Goal: Transaction & Acquisition: Purchase product/service

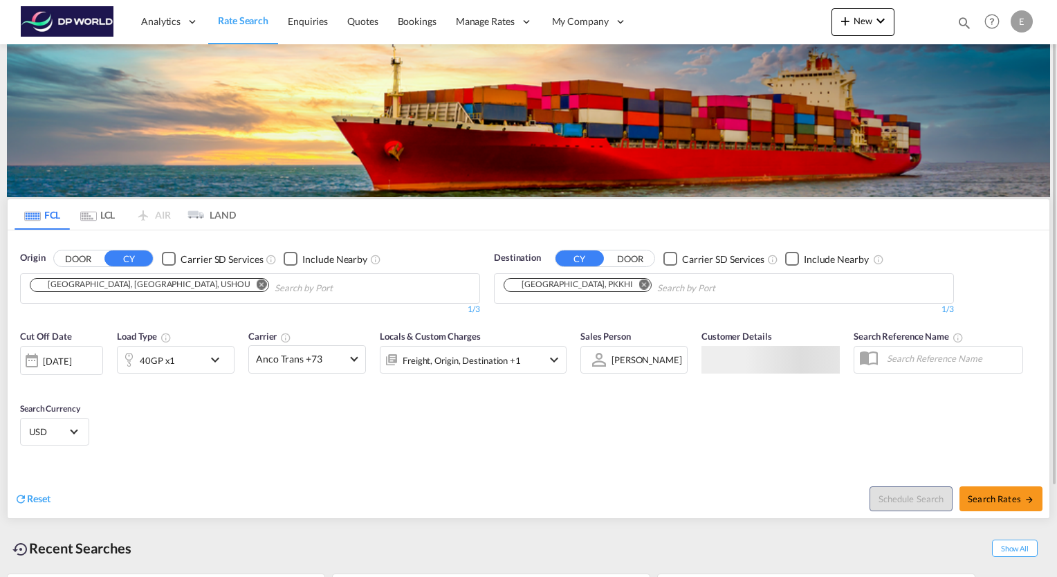
click at [248, 291] on button "Remove" at bounding box center [258, 286] width 21 height 14
click at [178, 282] on body "Analytics Reports Dashboard Rate Search Enquiries Quotes Bookings" at bounding box center [528, 288] width 1057 height 577
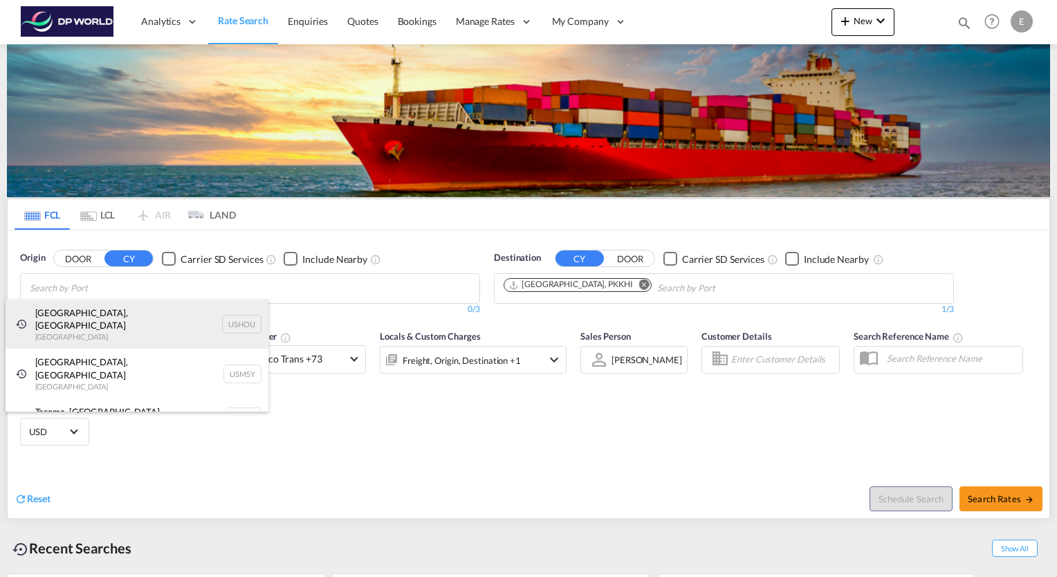
click at [75, 307] on div "[GEOGRAPHIC_DATA], [GEOGRAPHIC_DATA] [GEOGRAPHIC_DATA] USHOU" at bounding box center [137, 324] width 263 height 50
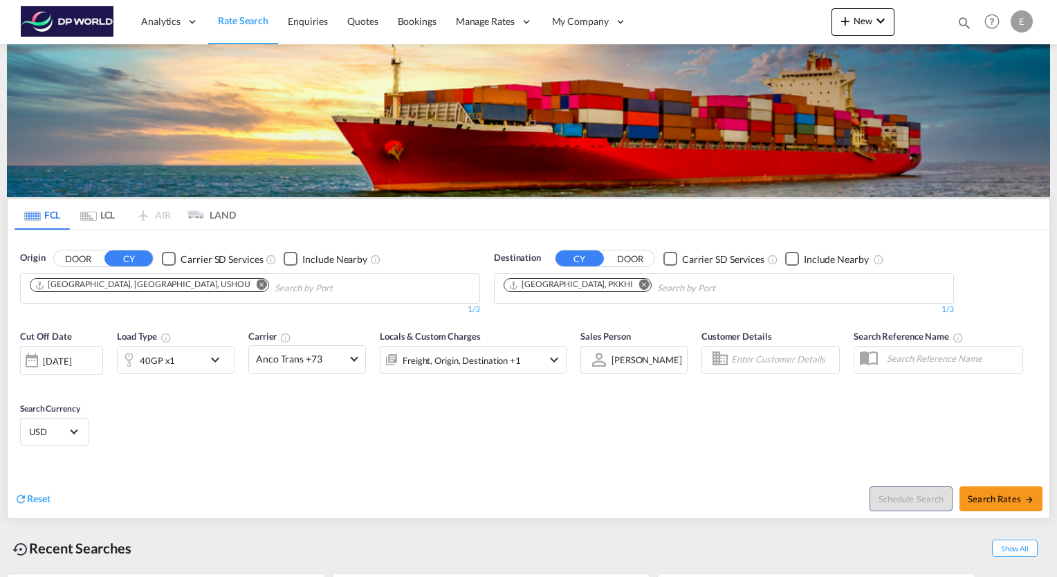
click at [639, 284] on md-icon "Remove" at bounding box center [644, 284] width 10 height 10
click at [589, 284] on input "Chips input." at bounding box center [569, 288] width 131 height 22
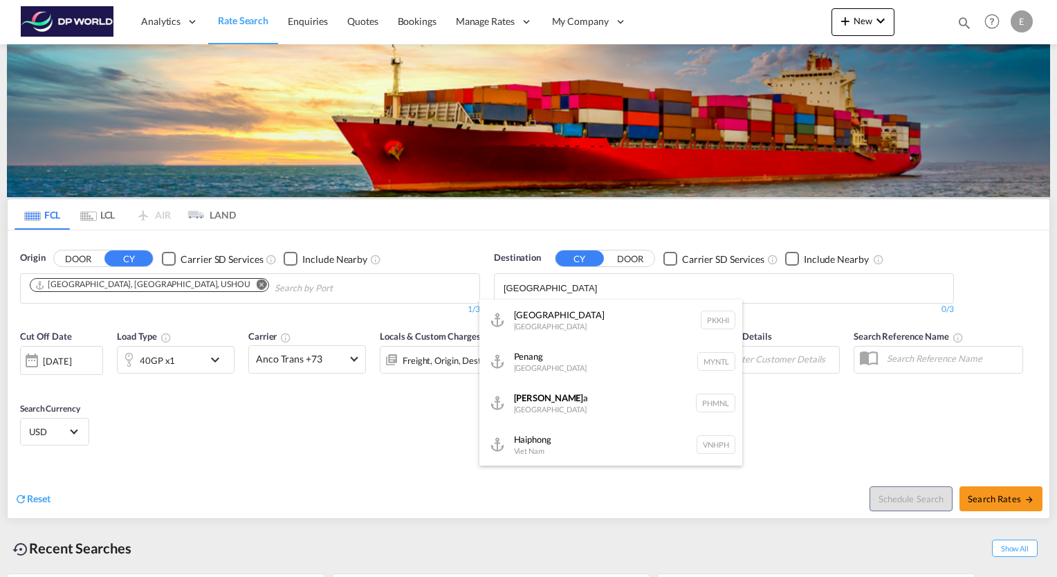
type input "[GEOGRAPHIC_DATA]"
click at [54, 251] on button "DOOR" at bounding box center [78, 259] width 48 height 16
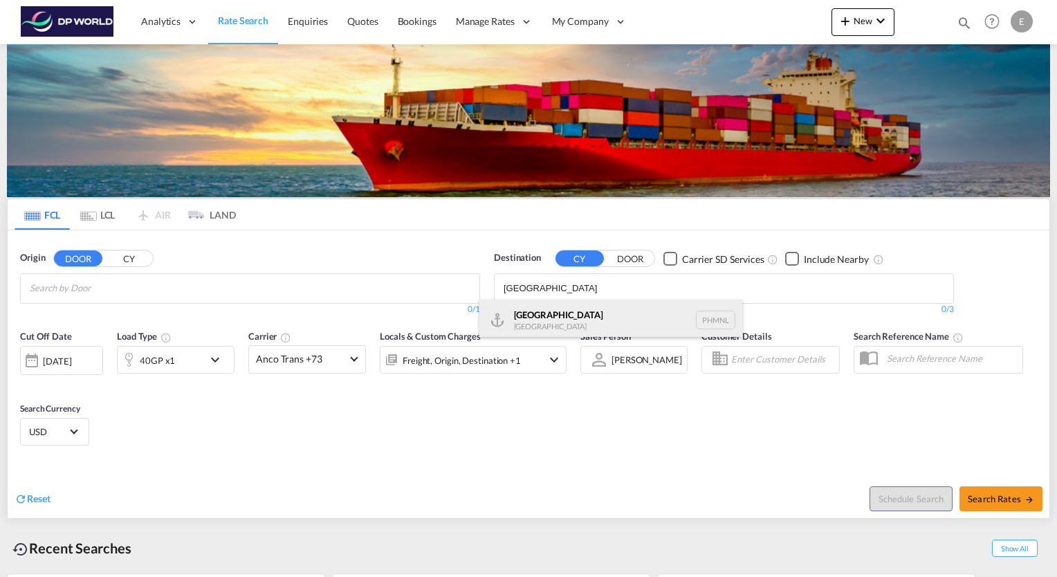
click at [530, 319] on div "[GEOGRAPHIC_DATA] [GEOGRAPHIC_DATA] PHMNL" at bounding box center [610, 319] width 263 height 41
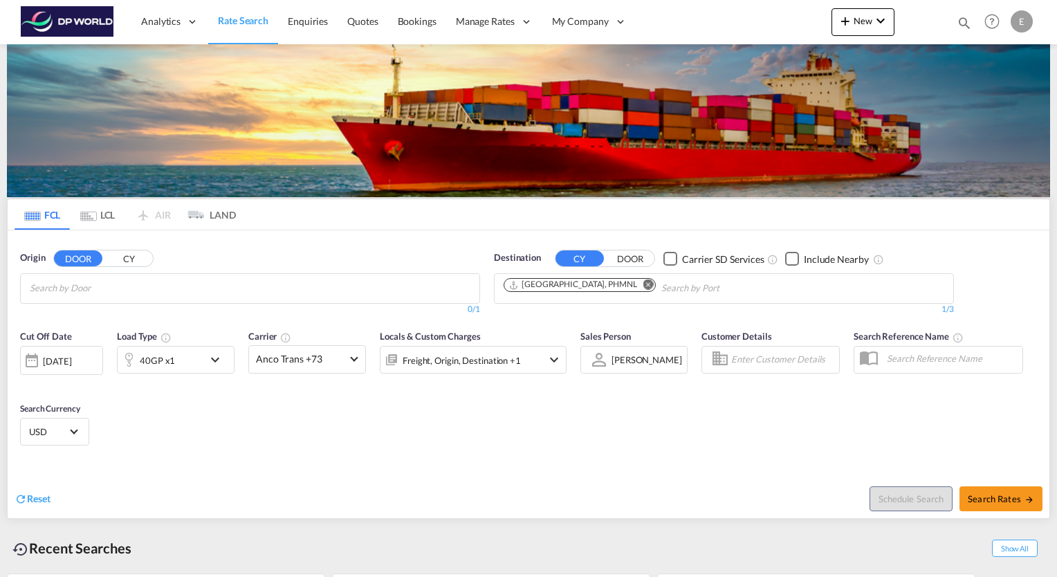
click at [71, 290] on input "Chips input." at bounding box center [95, 288] width 131 height 22
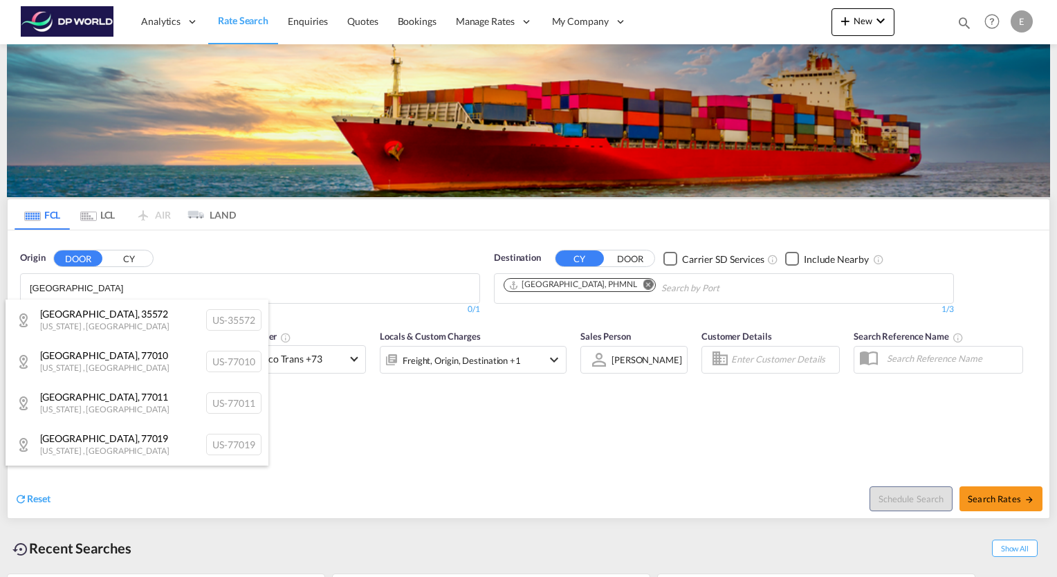
type input "[GEOGRAPHIC_DATA]"
click at [66, 288] on body "Analytics Reports Dashboard Rate Search Enquiries Quotes Bookings" at bounding box center [528, 288] width 1057 height 577
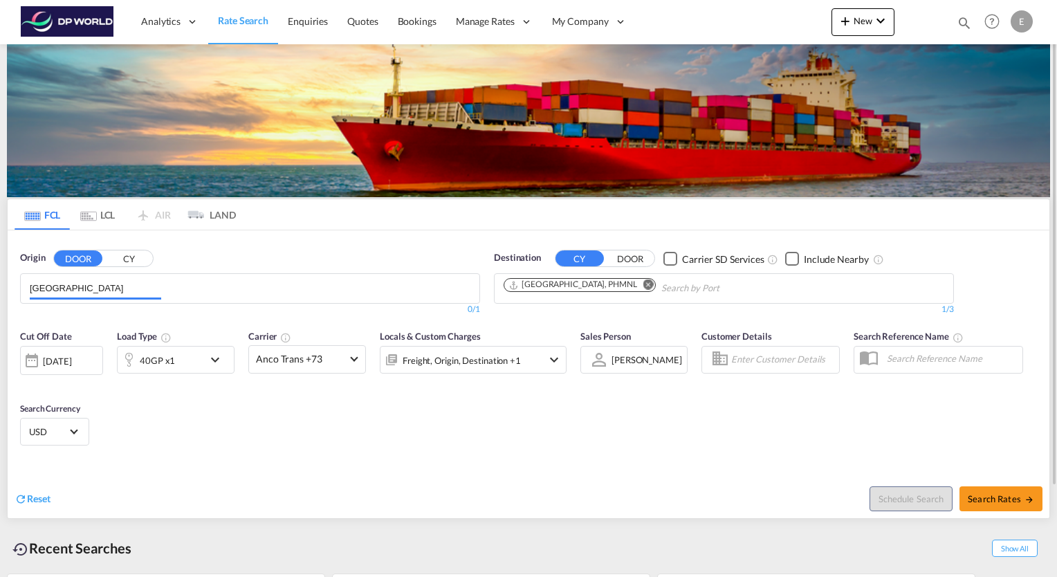
click at [133, 252] on button "CY" at bounding box center [128, 259] width 48 height 16
click at [77, 287] on body "Analytics Reports Dashboard Rate Search Enquiries Quotes Bookings" at bounding box center [528, 288] width 1057 height 577
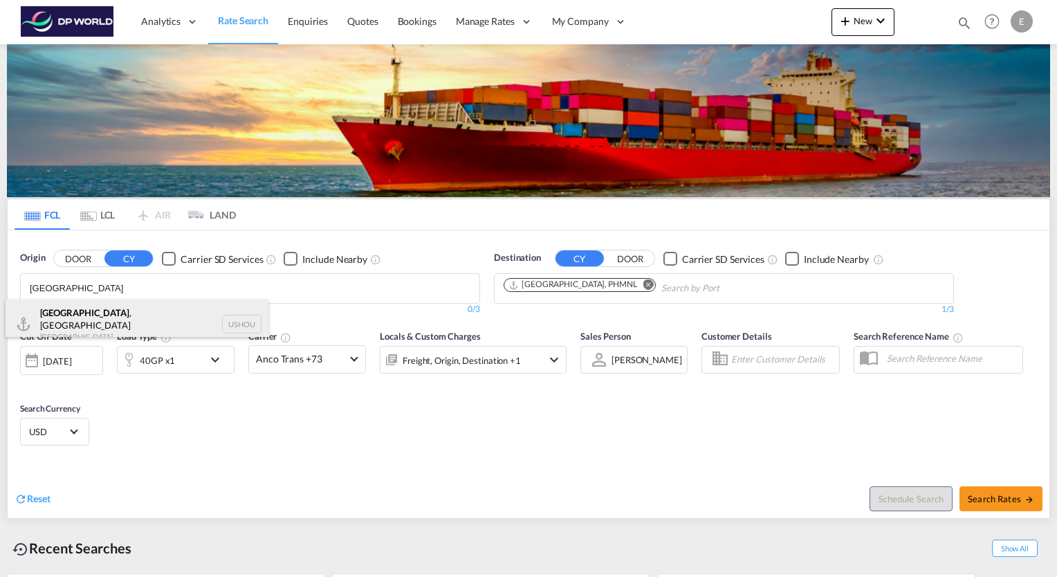
click at [77, 317] on div "[GEOGRAPHIC_DATA] , [GEOGRAPHIC_DATA] [GEOGRAPHIC_DATA] USHOU" at bounding box center [137, 324] width 263 height 50
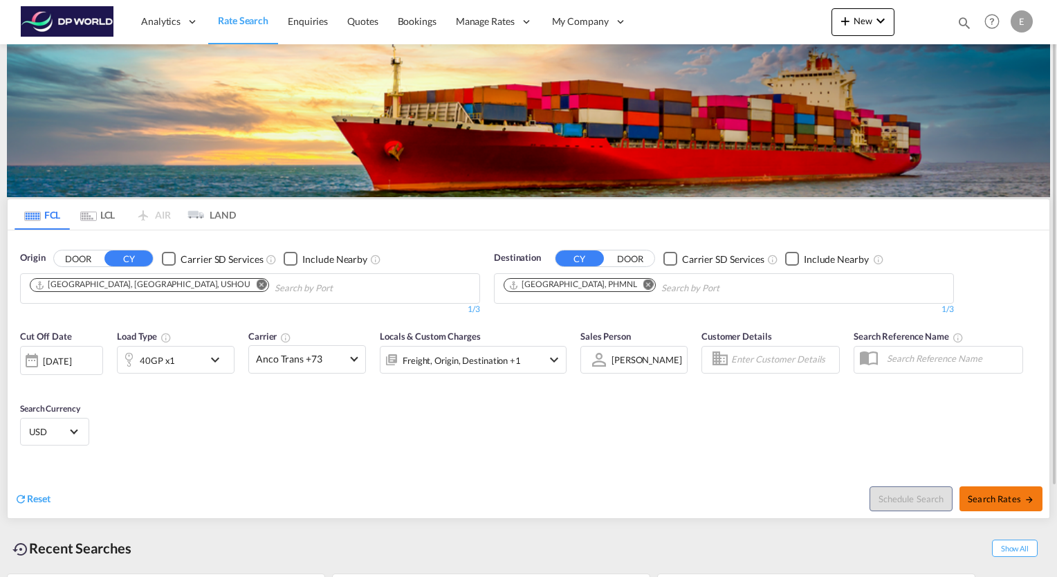
click at [993, 505] on button "Search Rates" at bounding box center [1000, 498] width 83 height 25
type input "USHOU to PHMNL / [DATE]"
